Goal: Transaction & Acquisition: Download file/media

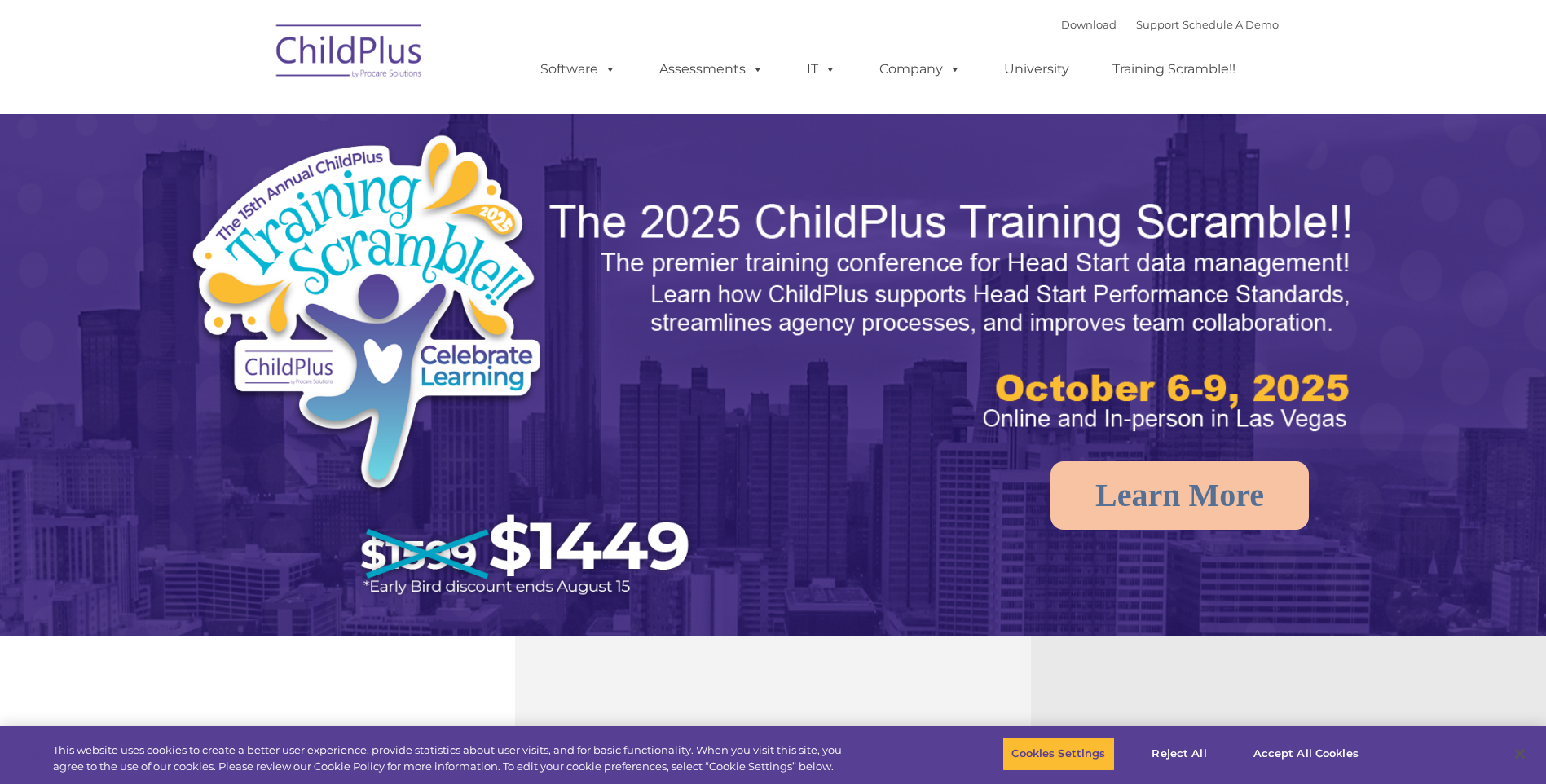
select select "MEDIUM"
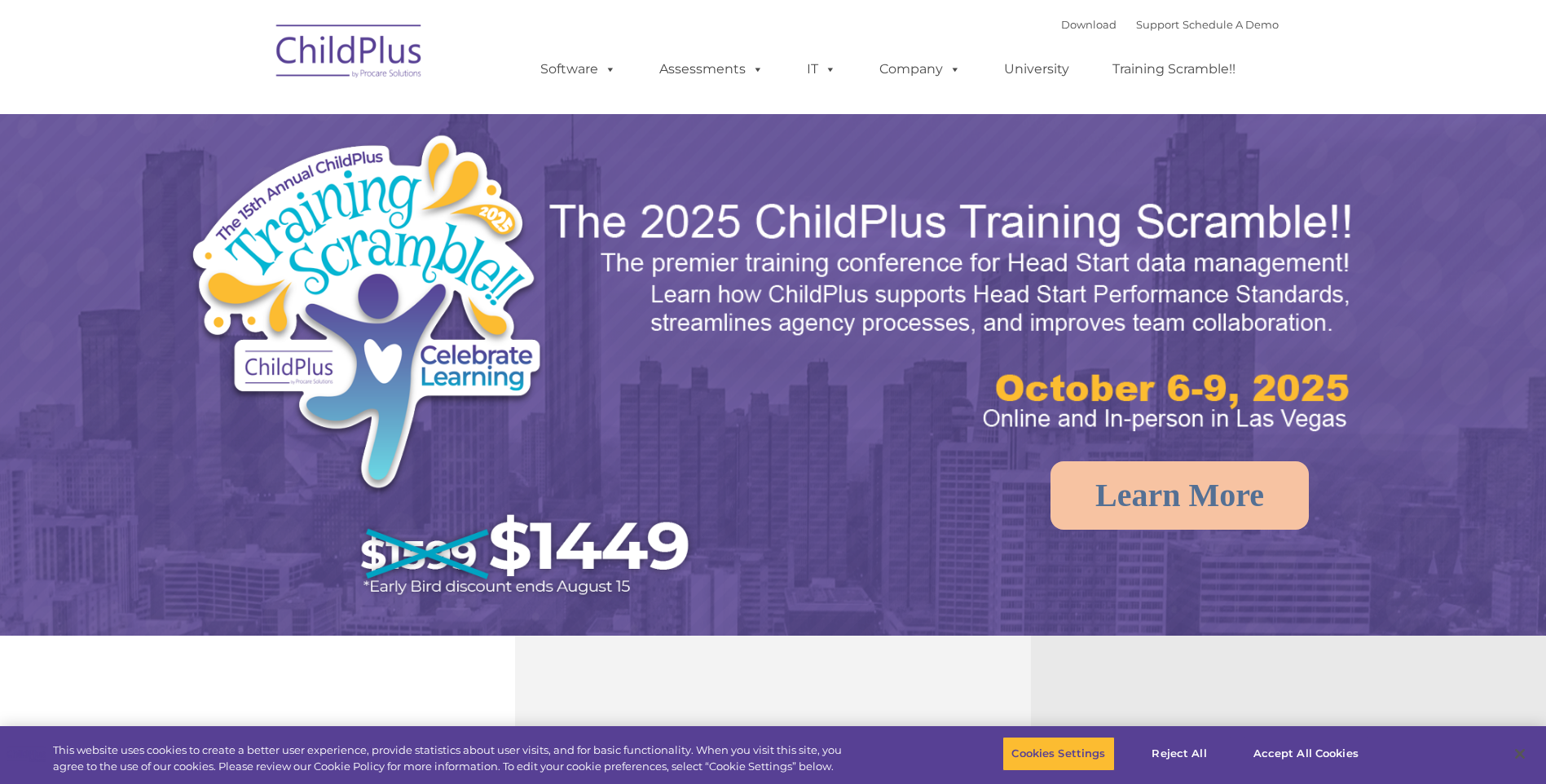
select select "MEDIUM"
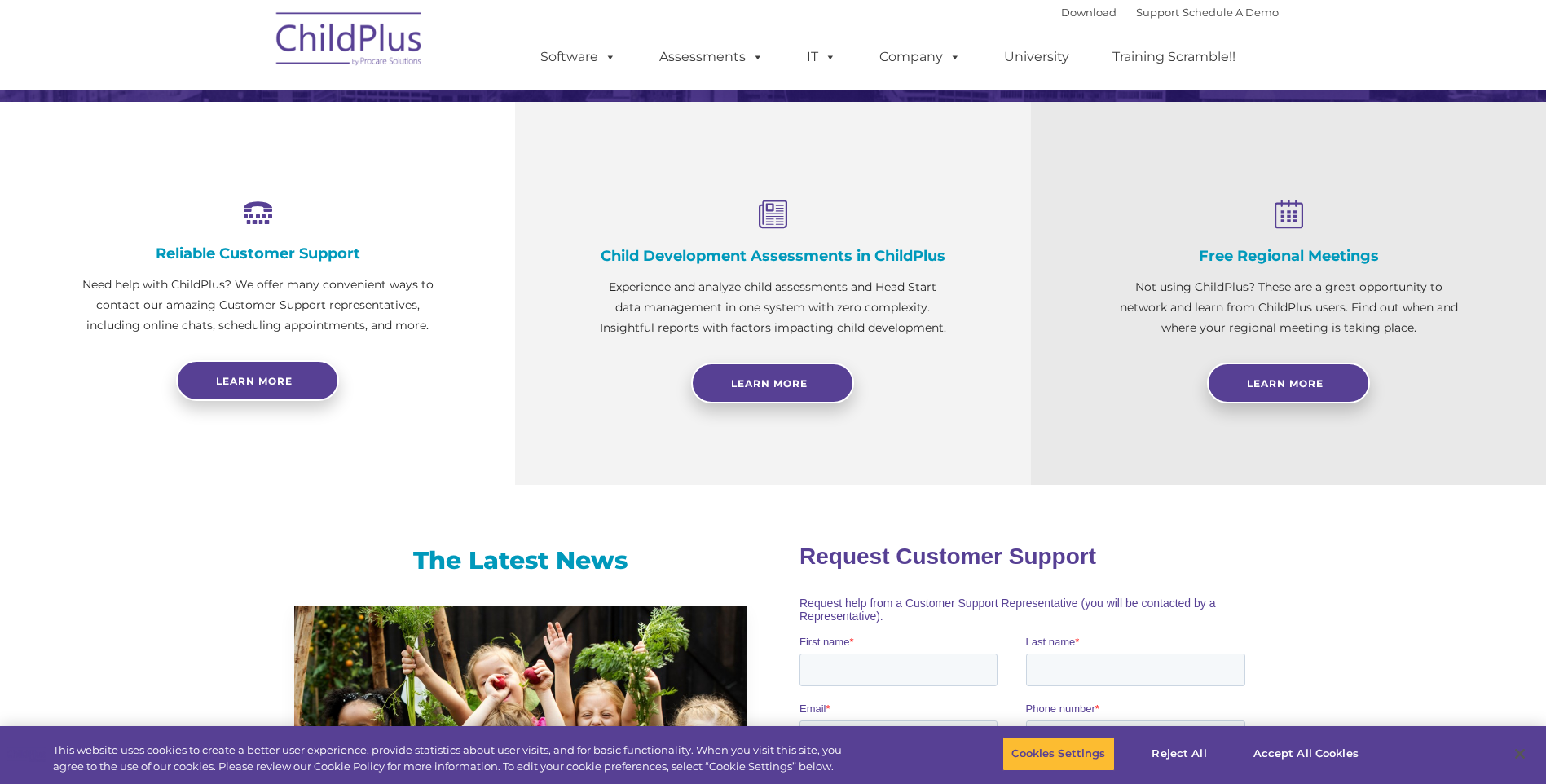
scroll to position [535, 0]
click at [1379, 32] on nav "Download Support | Schedule A Demo  MENU MENU Software ChildPlus: The original…" at bounding box center [773, 45] width 1546 height 90
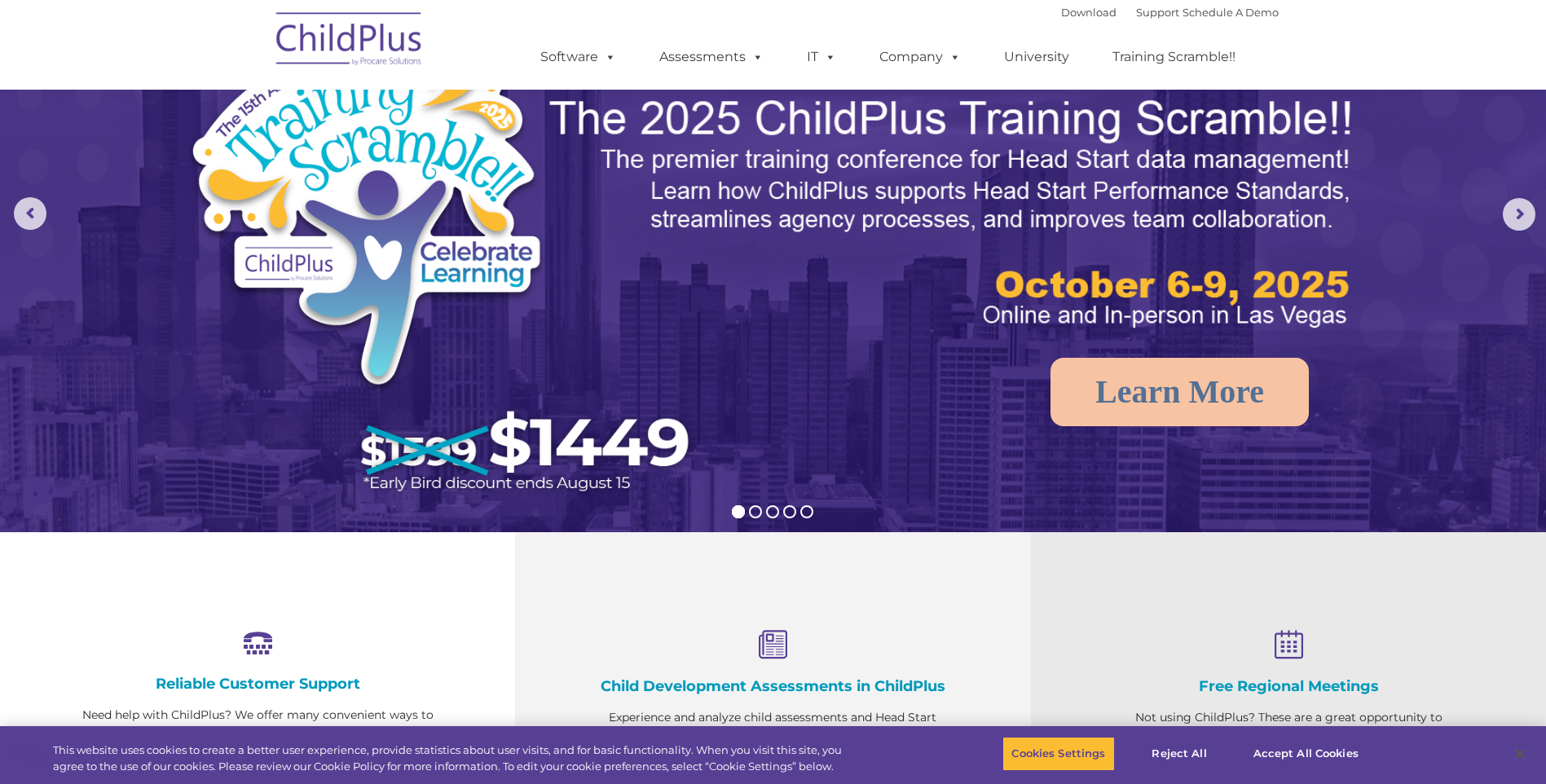
scroll to position [0, 0]
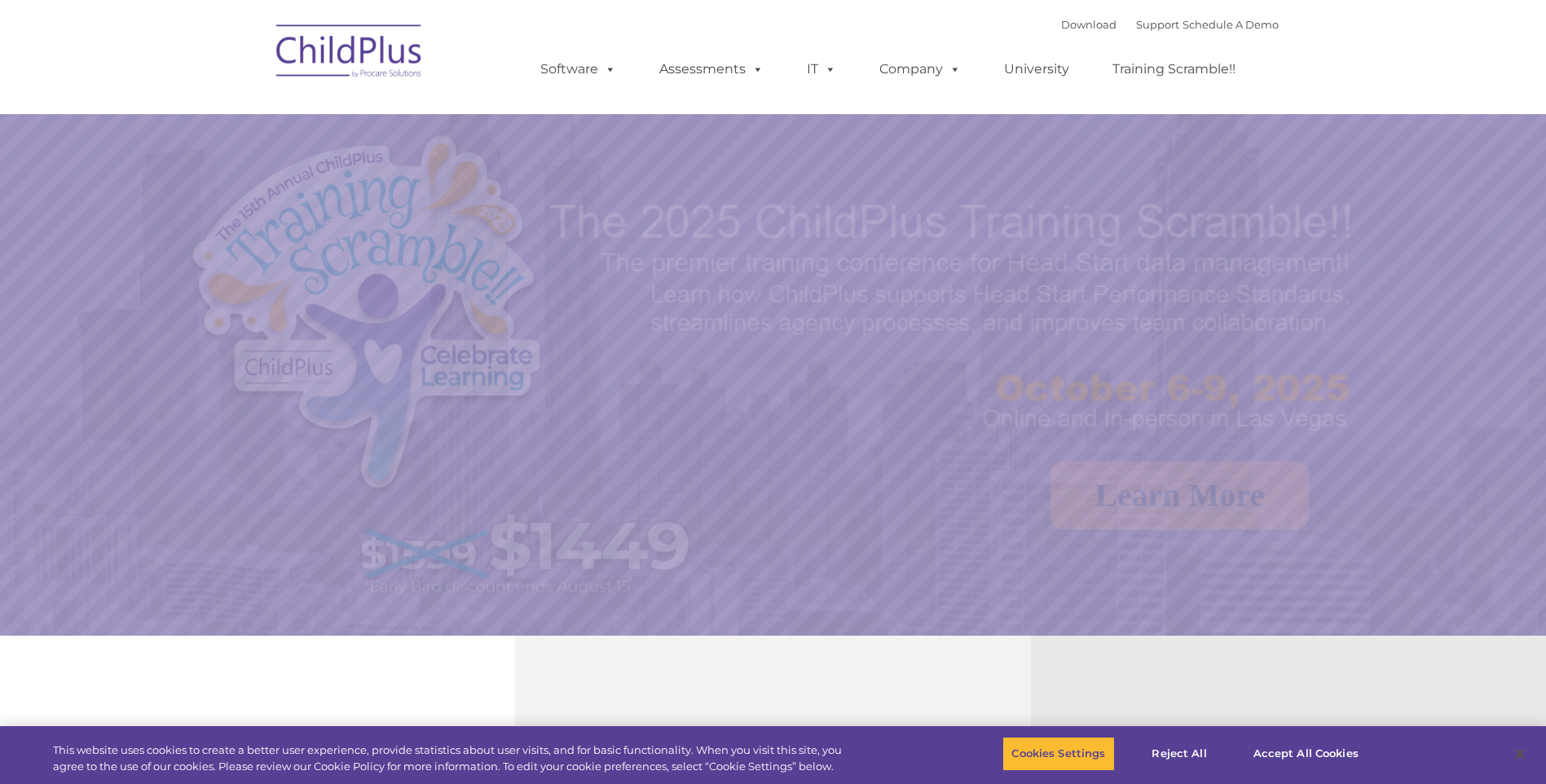
select select "MEDIUM"
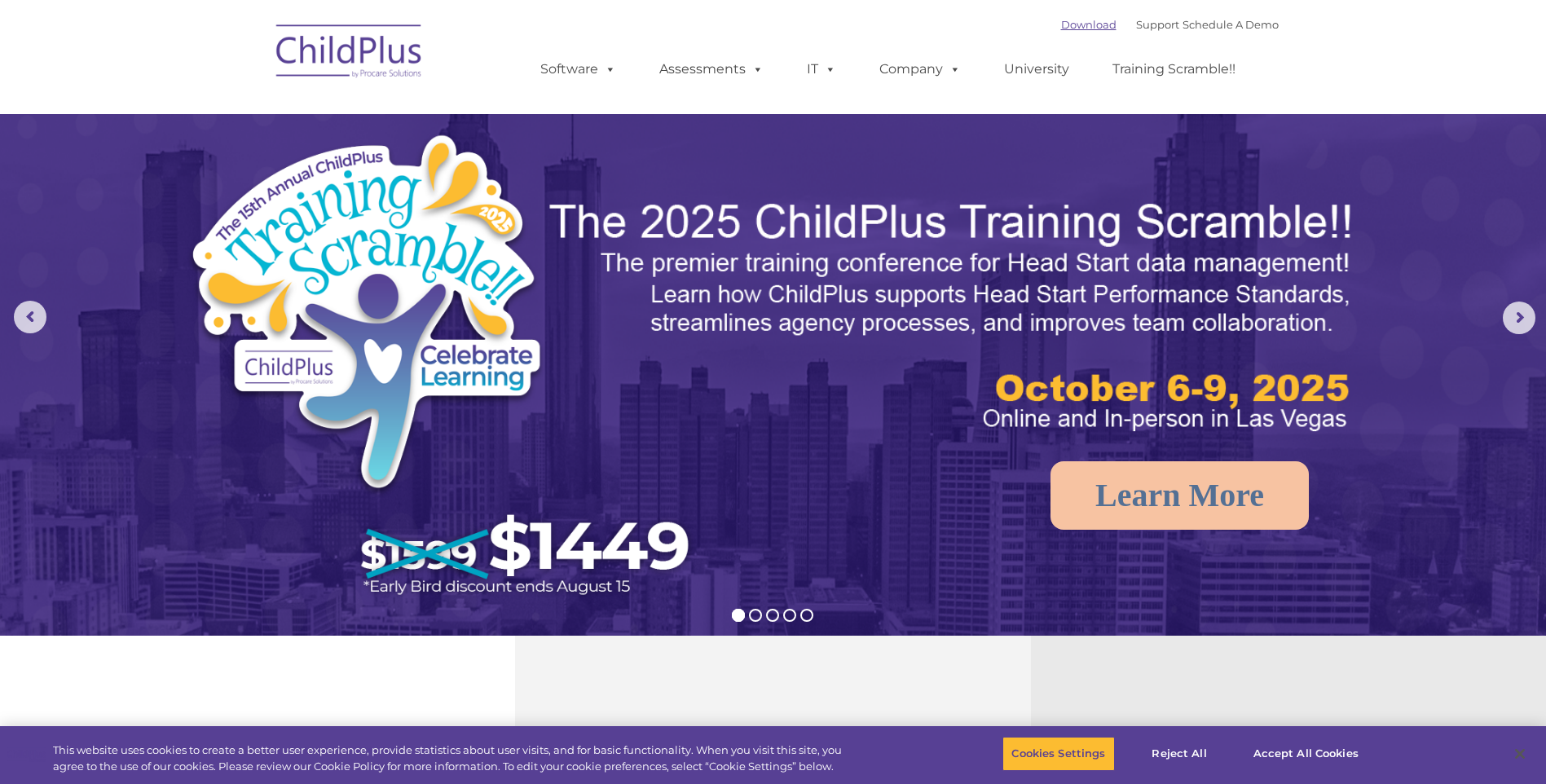
click at [1074, 19] on link "Download" at bounding box center [1089, 24] width 56 height 13
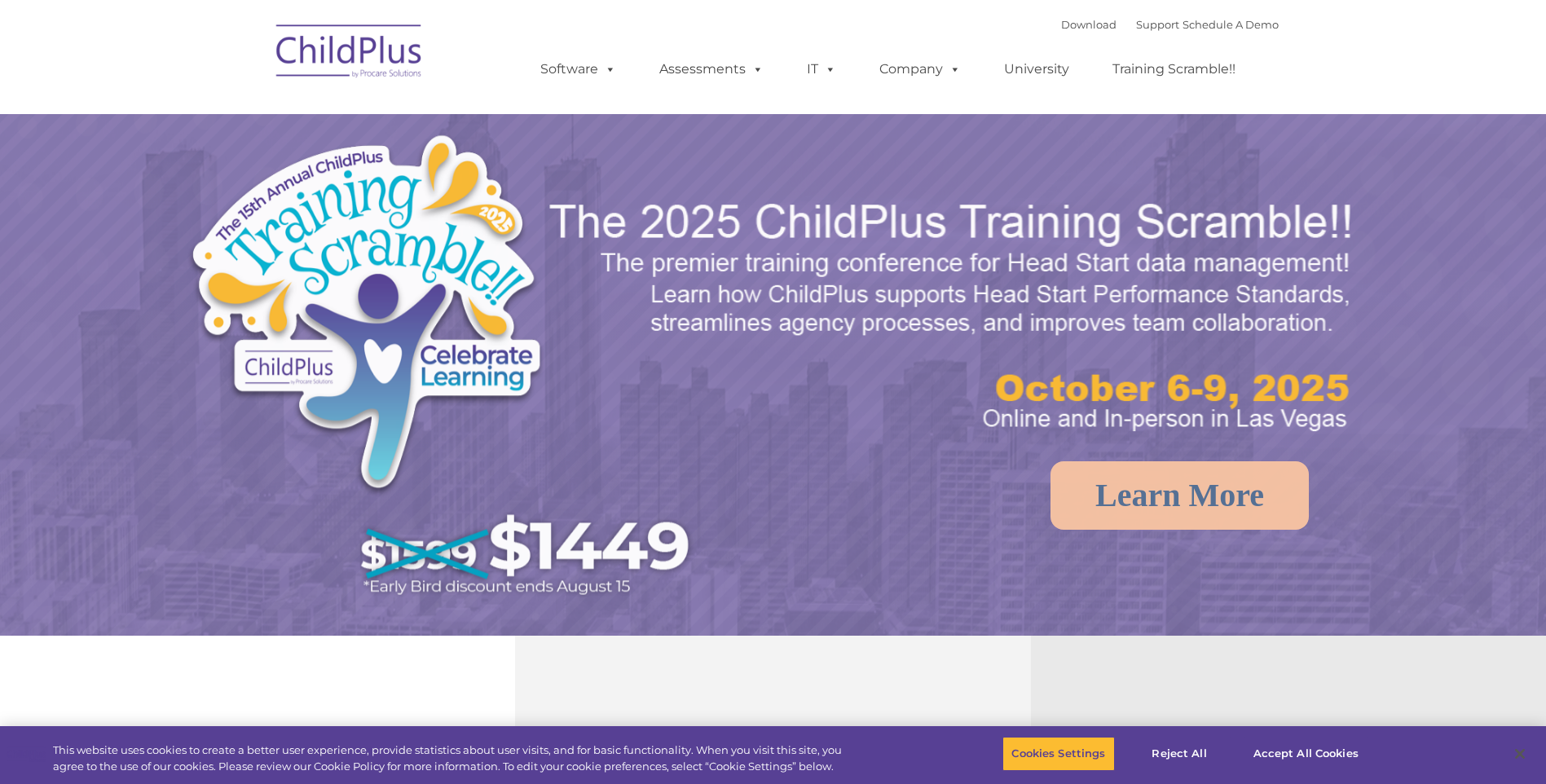
select select "MEDIUM"
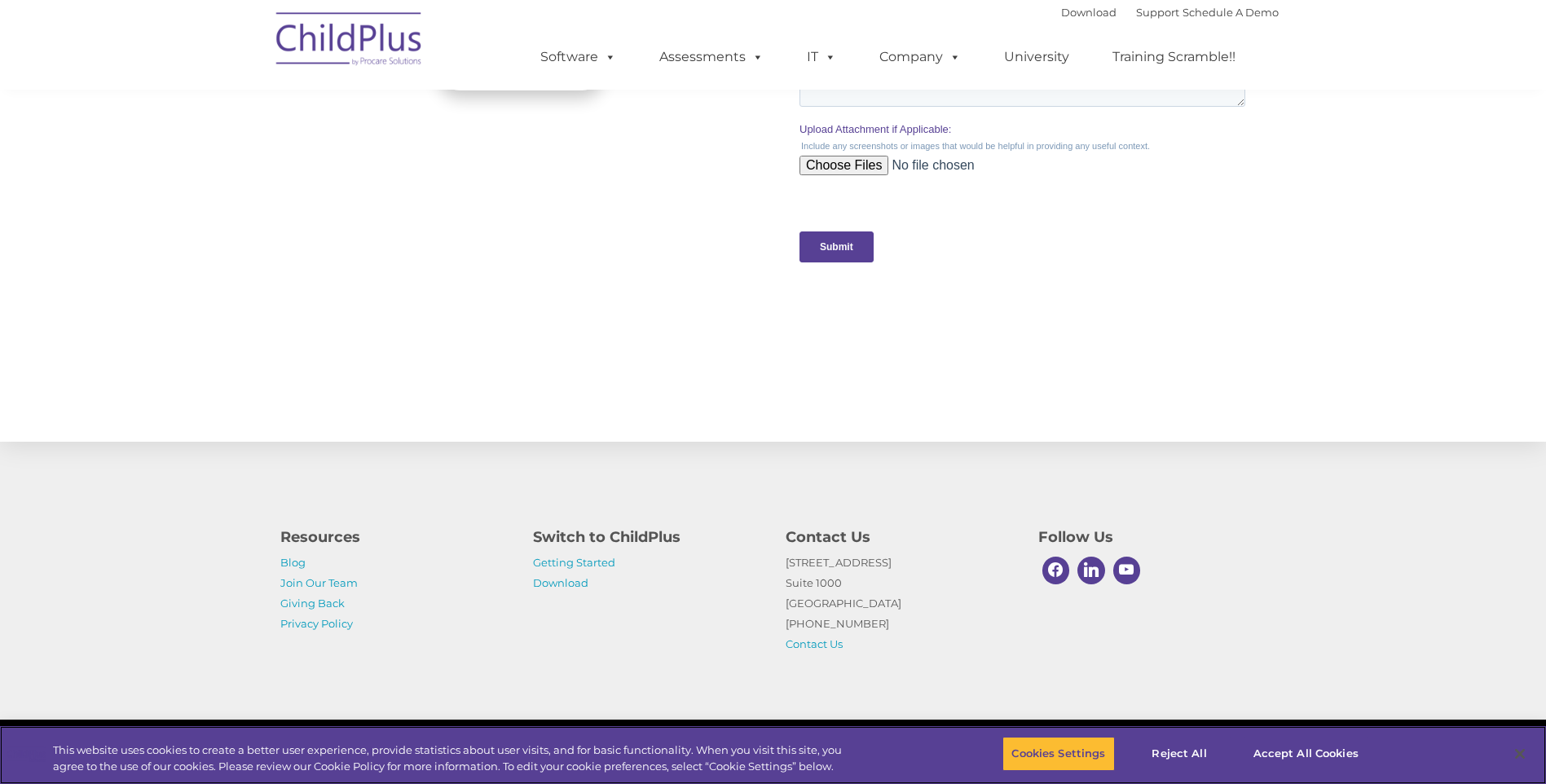
scroll to position [1557, 0]
